Goal: Information Seeking & Learning: Learn about a topic

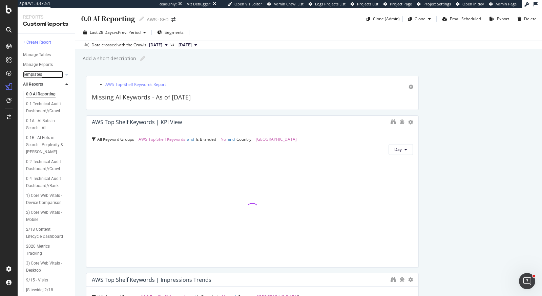
click at [39, 74] on div "Templates" at bounding box center [32, 74] width 19 height 7
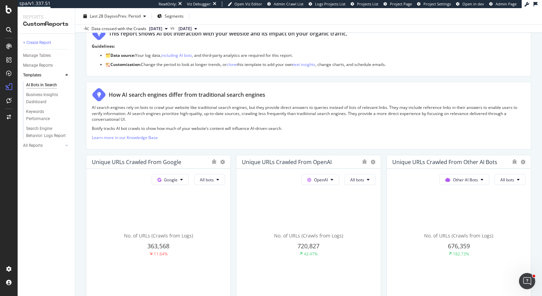
scroll to position [100, 0]
